Goal: Ask a question: Seek information or help from site administrators or community

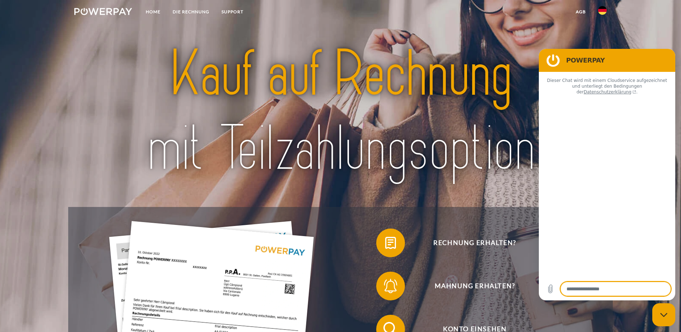
type textarea "*"
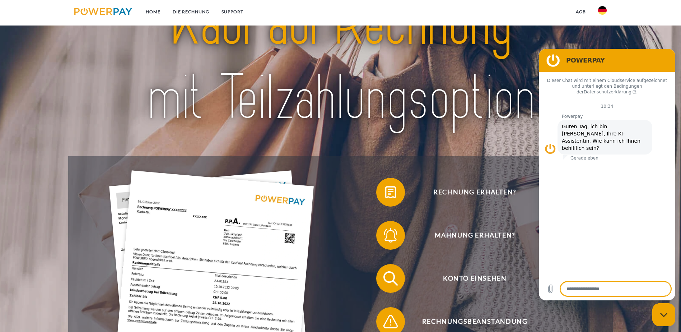
scroll to position [72, 0]
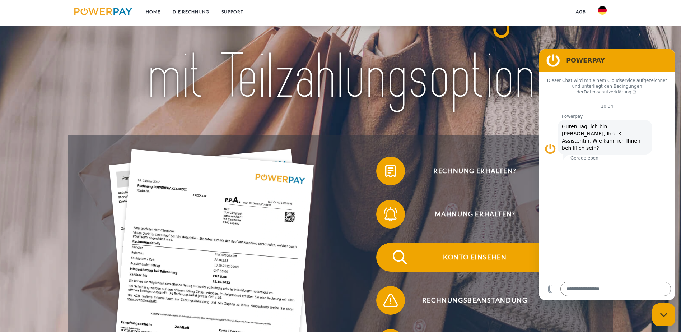
click at [387, 243] on span "Konto einsehen" at bounding box center [475, 257] width 176 height 29
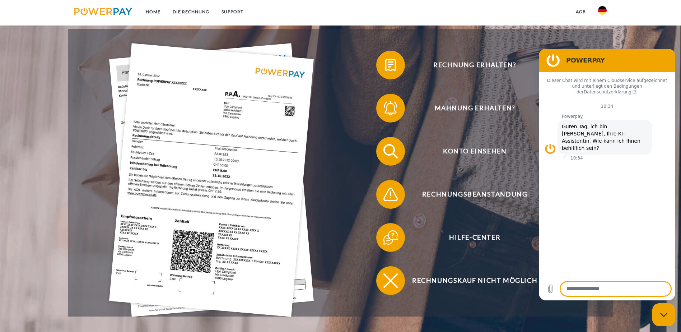
scroll to position [179, 0]
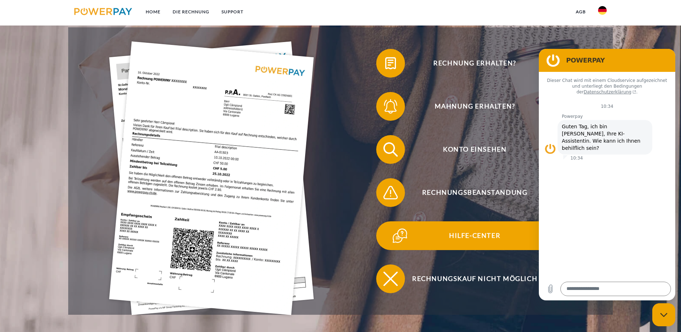
click at [387, 221] on span "Hilfe-Center" at bounding box center [475, 235] width 176 height 29
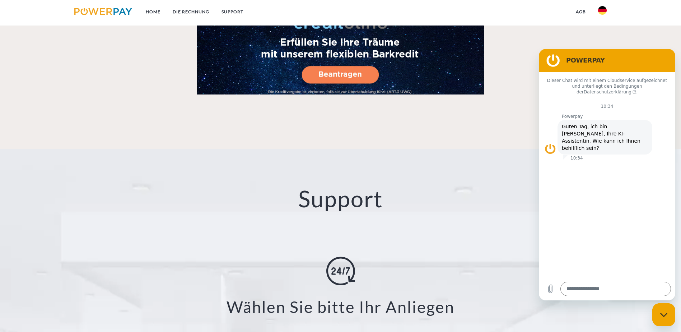
scroll to position [1184, 0]
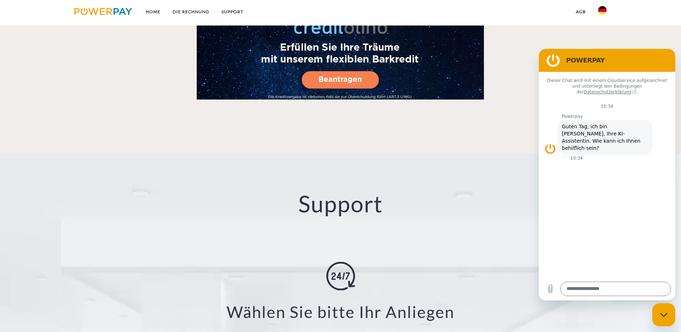
click at [349, 190] on h2 "Support" at bounding box center [340, 204] width 613 height 28
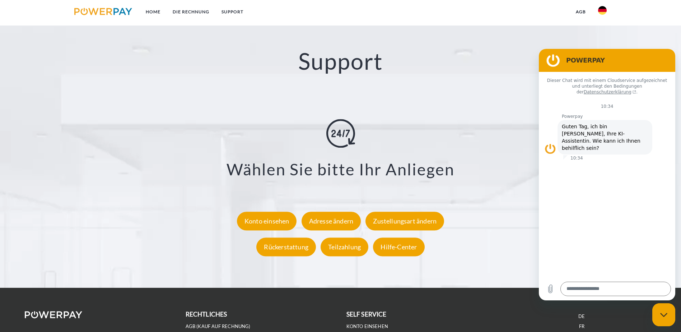
scroll to position [1327, 0]
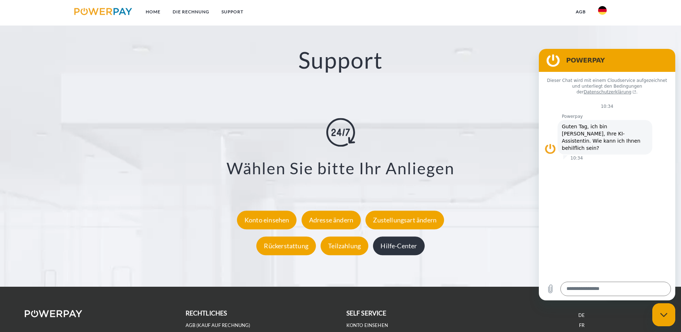
click at [403, 236] on div "Hilfe-Center" at bounding box center [398, 245] width 51 height 19
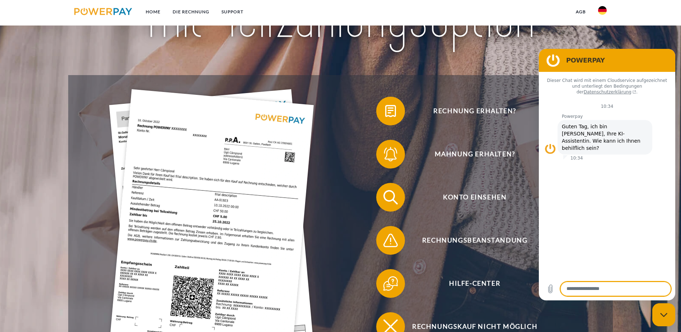
scroll to position [144, 0]
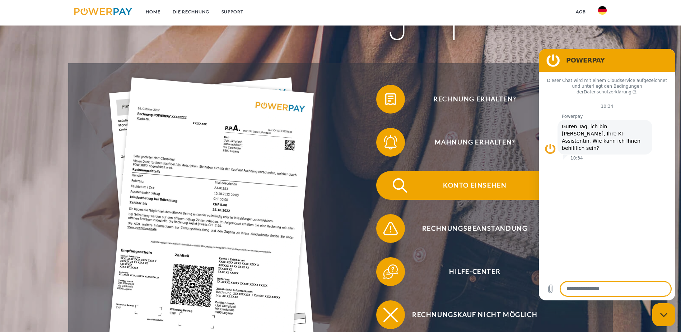
click at [387, 171] on span "Konto einsehen" at bounding box center [475, 185] width 176 height 29
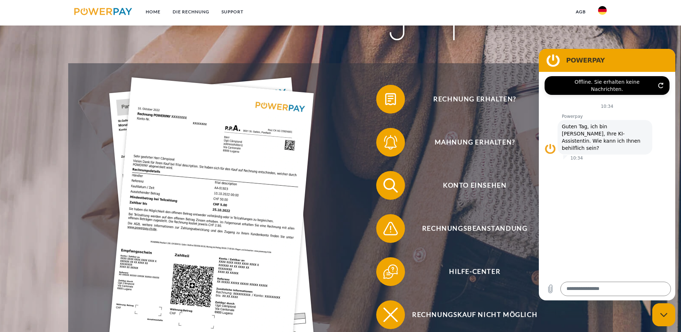
click at [660, 85] on div "Offline. Sie erhalten keine Nachrichten." at bounding box center [607, 85] width 125 height 19
click at [660, 83] on icon "Verbindung aktualisieren" at bounding box center [661, 86] width 6 height 6
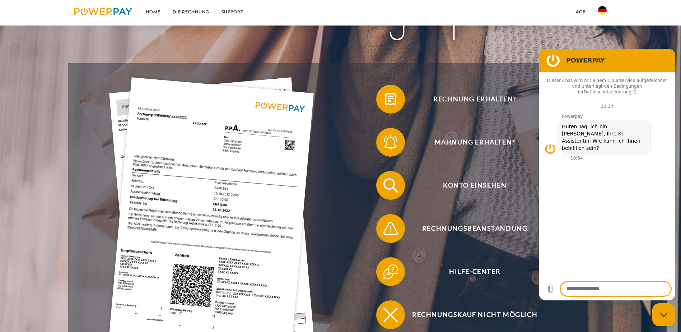
click at [582, 291] on textarea at bounding box center [615, 288] width 111 height 14
type textarea "**********"
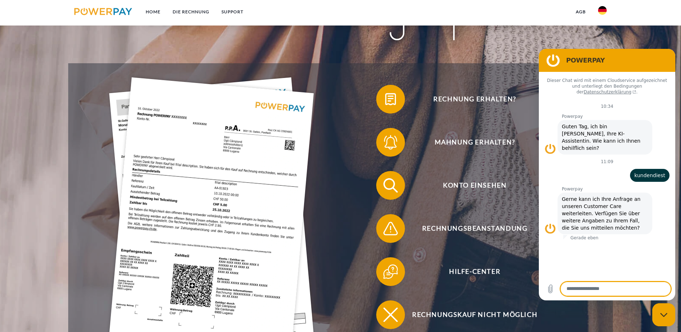
paste textarea "**********"
type textarea "**********"
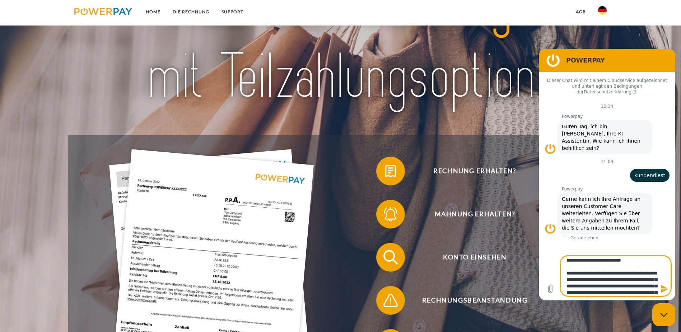
scroll to position [0, 0]
click at [623, 285] on textarea at bounding box center [615, 276] width 111 height 40
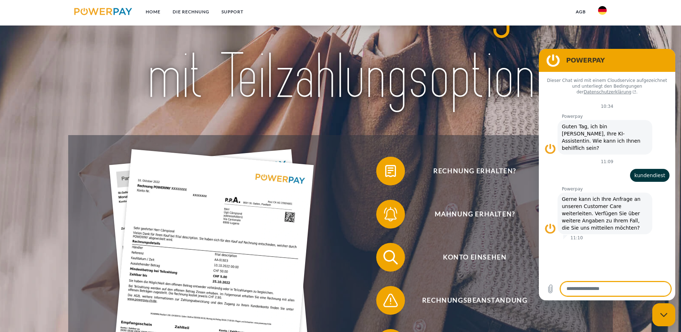
click at [603, 291] on textarea at bounding box center [615, 288] width 111 height 14
paste textarea "**********"
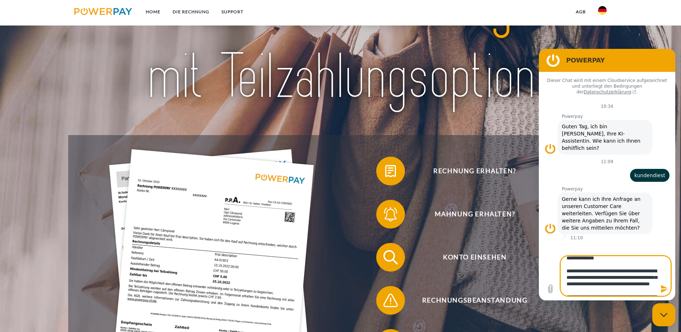
scroll to position [72, 0]
click at [596, 267] on textarea "**********" at bounding box center [615, 276] width 111 height 40
type textarea "**********"
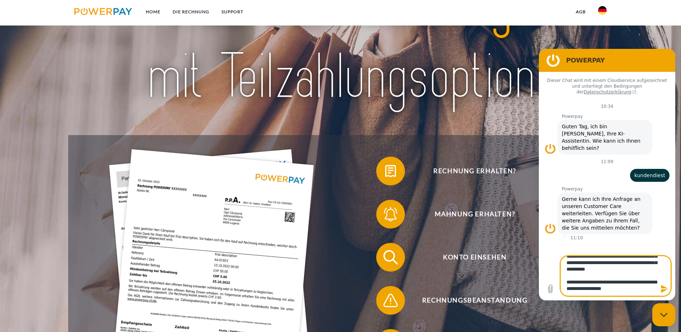
click at [665, 289] on icon "Nachricht senden" at bounding box center [664, 288] width 9 height 9
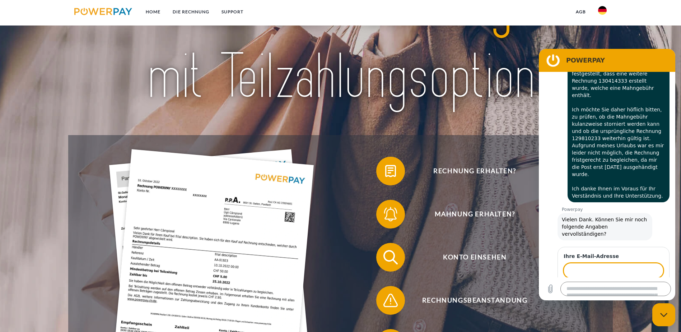
scroll to position [300, 0]
type input "**********"
click at [650, 286] on span "Weiter" at bounding box center [649, 290] width 16 height 9
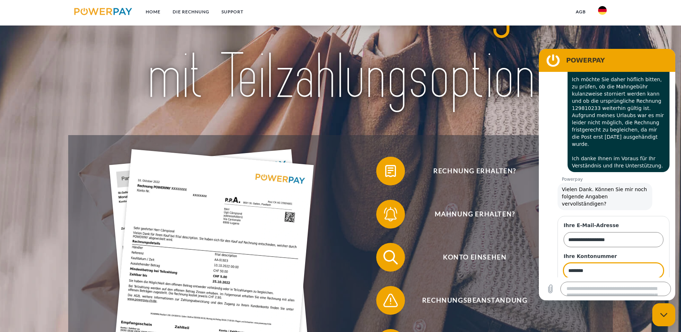
type input "********"
click at [641, 286] on span "Weiter" at bounding box center [649, 290] width 16 height 9
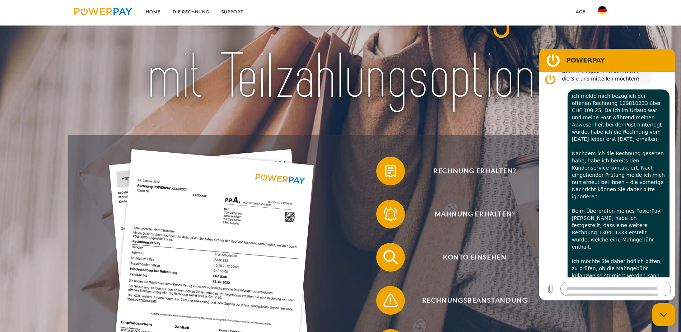
scroll to position [146, 0]
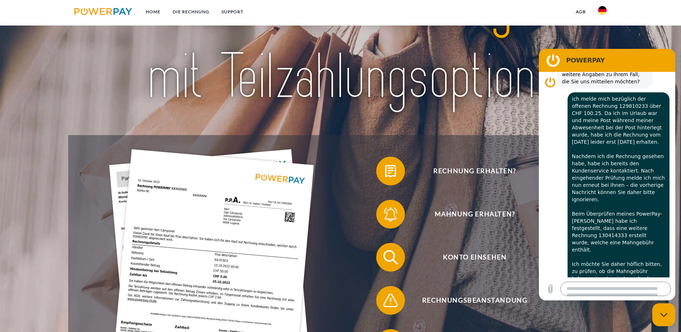
click at [602, 95] on span "ich melde mich bezüglich der offenen Rechnung 129810233 über CHF 100.25. Da ich…" at bounding box center [618, 224] width 93 height 258
copy span "129810233"
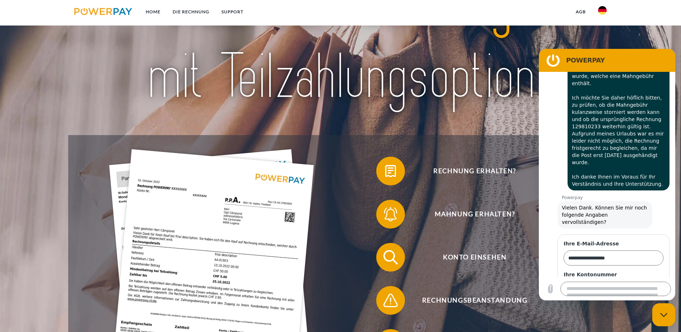
scroll to position [361, 0]
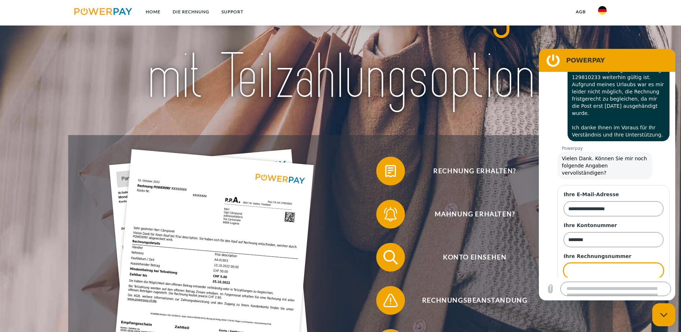
paste input "*********"
type input "*********"
click at [638, 286] on span "Senden" at bounding box center [647, 290] width 19 height 9
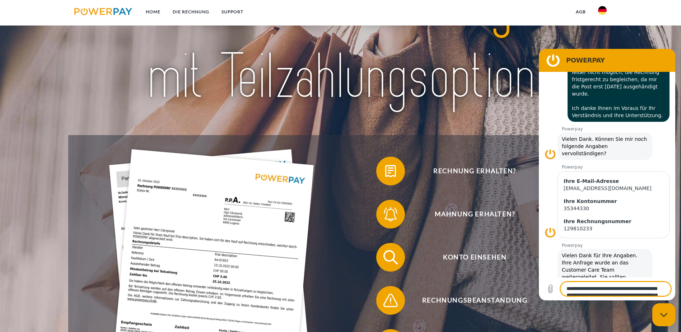
scroll to position [382, 0]
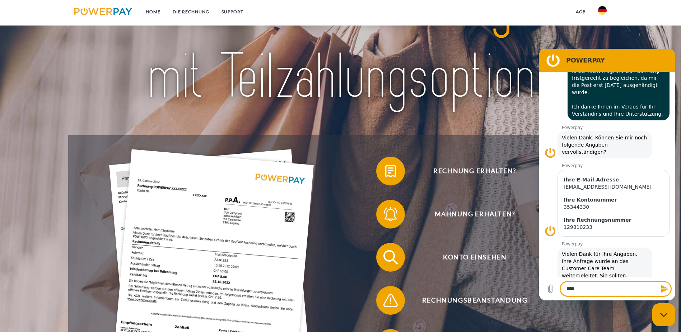
type textarea "*****"
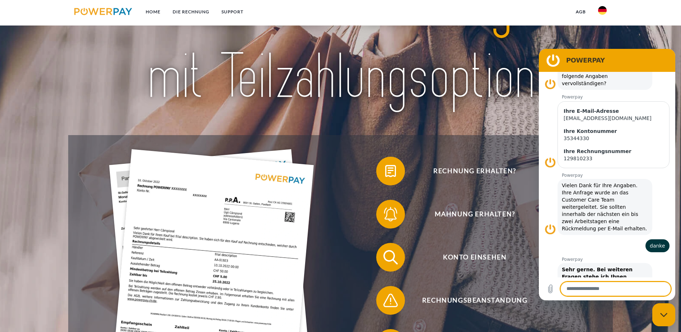
scroll to position [452, 0]
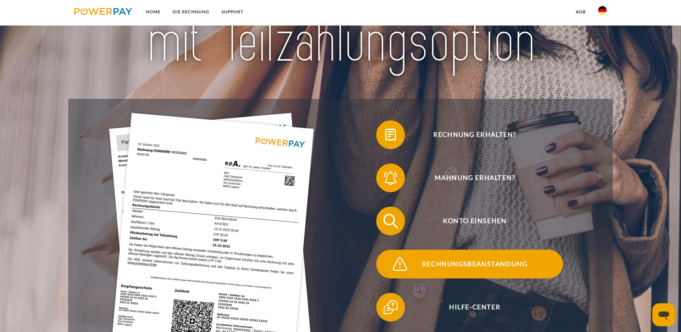
scroll to position [108, 0]
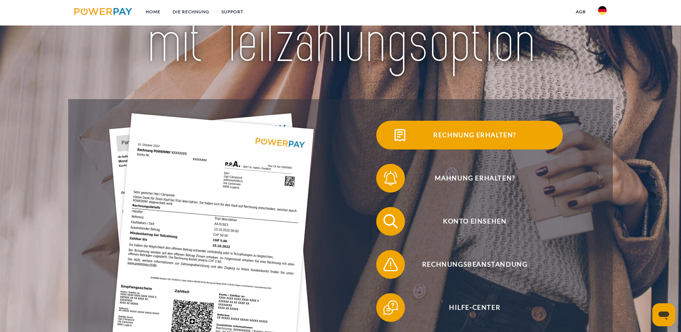
click at [387, 149] on span "Rechnung erhalten?" at bounding box center [475, 135] width 176 height 29
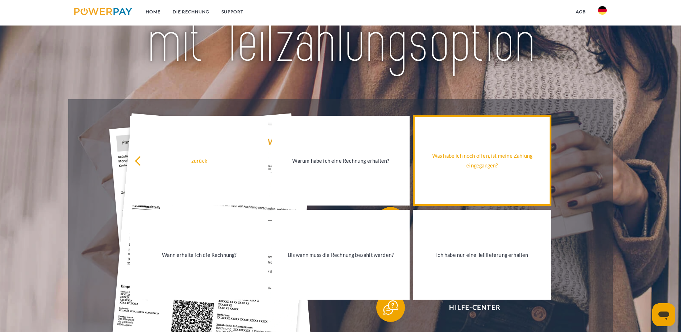
click at [524, 170] on div "Was habe ich noch offen, ist meine Zahlung eingegangen?" at bounding box center [481, 160] width 129 height 19
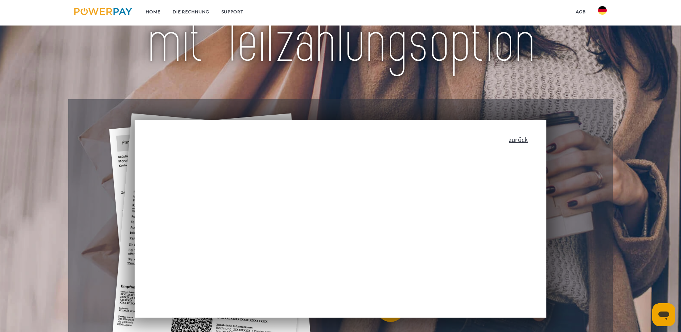
click at [524, 141] on link "zurück" at bounding box center [518, 139] width 19 height 6
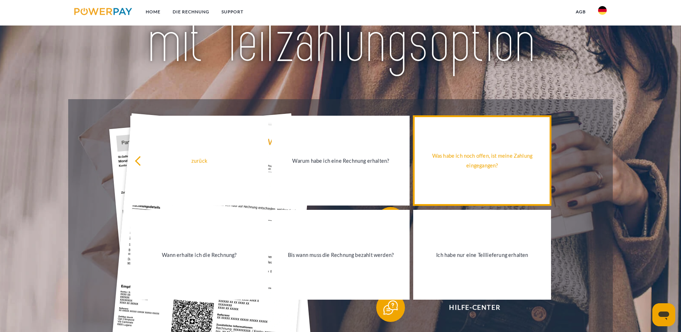
click at [482, 168] on div "Was habe ich noch offen, ist meine Zahlung eingegangen?" at bounding box center [481, 160] width 129 height 19
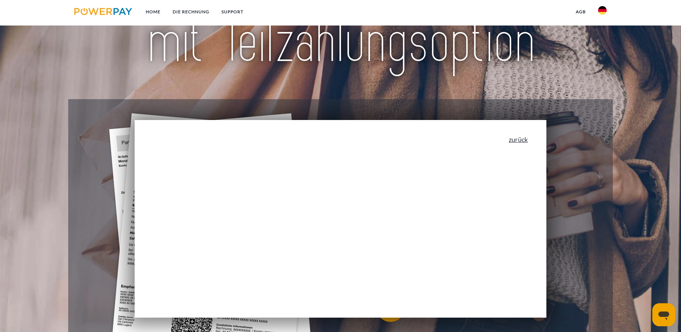
click at [524, 143] on link "zurück" at bounding box center [518, 139] width 19 height 6
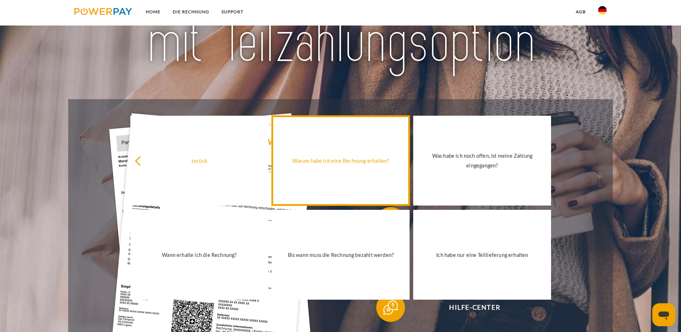
click at [386, 172] on link "Warum habe ich eine Rechnung erhalten?" at bounding box center [341, 161] width 138 height 90
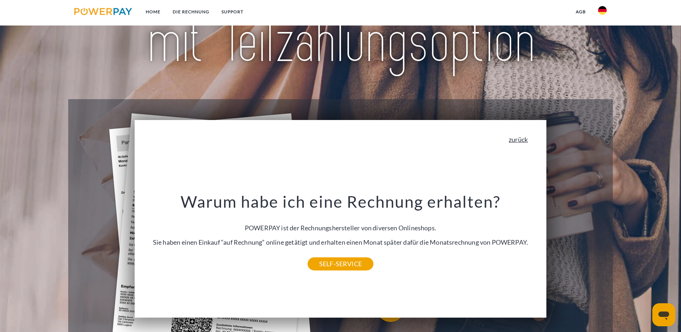
click at [526, 138] on link "zurück" at bounding box center [518, 139] width 19 height 6
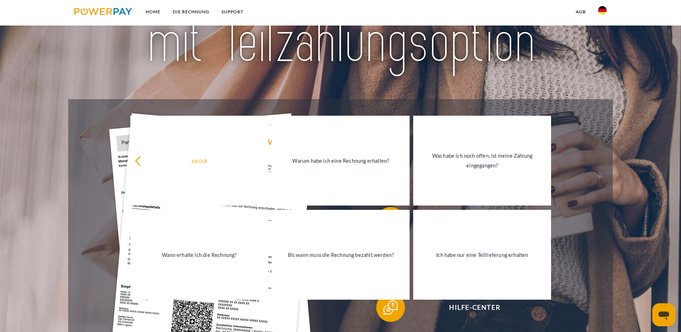
click at [519, 150] on link "Was habe ich noch offen, ist meine Zahlung eingegangen?" at bounding box center [482, 161] width 138 height 90
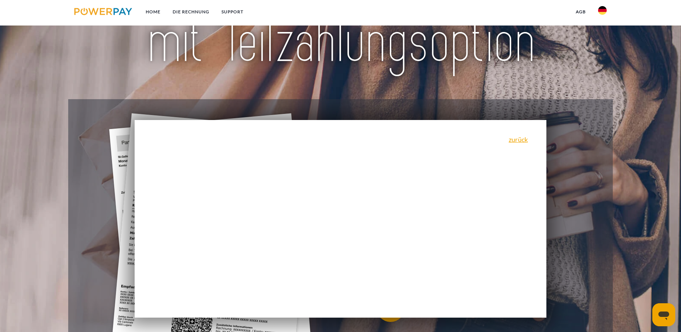
click at [519, 145] on div "zurück Warum habe ich eine Rechnung erhalten? POWERPAY ist der Rechnungsherstel…" at bounding box center [341, 218] width 412 height 197
click at [606, 215] on div "Rechnung erhalten? Mahnung erhalten? Konto einsehen" at bounding box center [340, 242] width 545 height 287
click at [206, 10] on link "DIE RECHNUNG" at bounding box center [191, 11] width 49 height 13
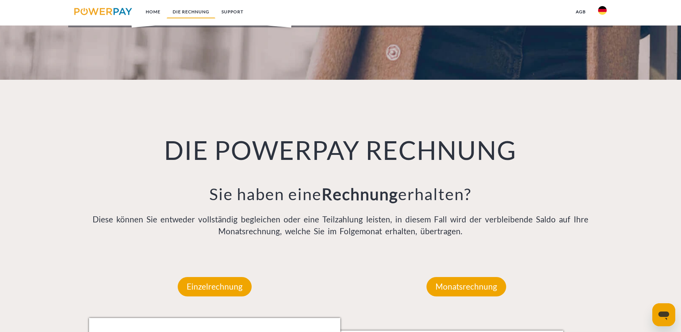
scroll to position [469, 0]
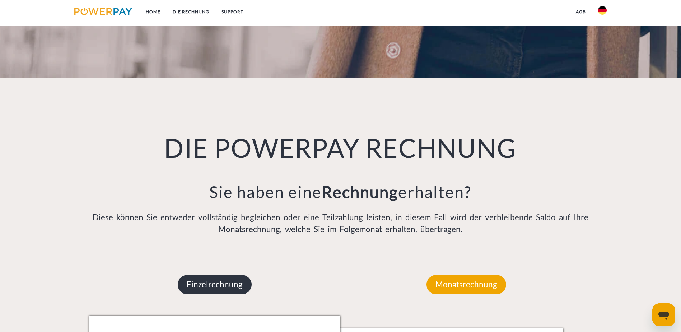
click at [219, 275] on p "Einzelrechnung" at bounding box center [215, 284] width 74 height 19
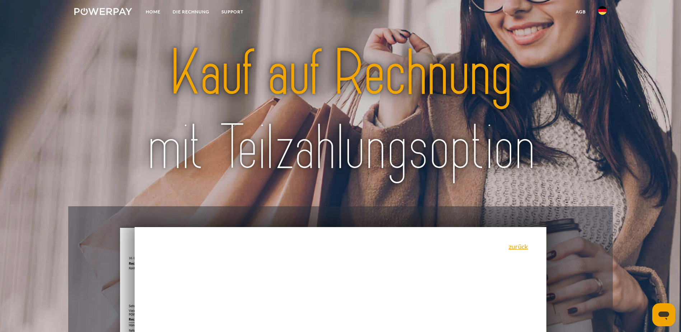
scroll to position [0, 0]
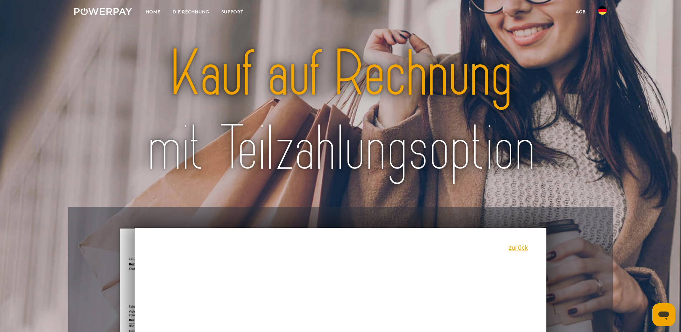
click at [123, 8] on link at bounding box center [103, 12] width 70 height 15
click at [164, 15] on link "Home" at bounding box center [153, 11] width 27 height 13
click at [102, 18] on link at bounding box center [103, 12] width 70 height 15
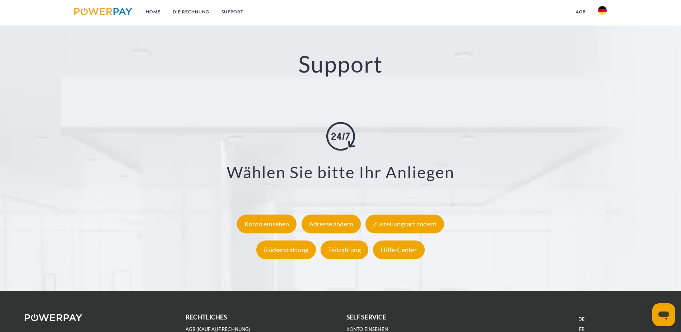
scroll to position [1327, 0]
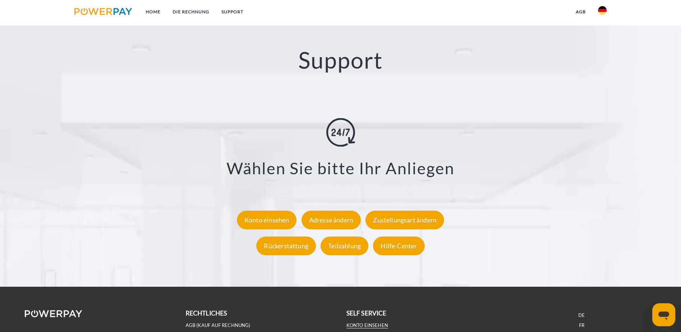
click at [379, 322] on link "Konto einsehen" at bounding box center [367, 325] width 42 height 6
click at [352, 322] on link "Konto einsehen" at bounding box center [367, 325] width 42 height 6
